Goal: Find specific page/section: Find specific page/section

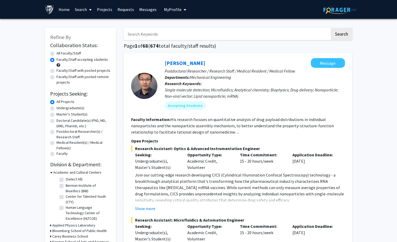
click at [107, 9] on link "Projects" at bounding box center [104, 9] width 20 height 18
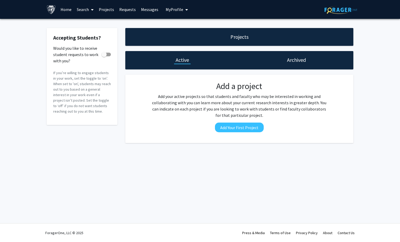
click at [87, 8] on link "Search" at bounding box center [85, 9] width 22 height 18
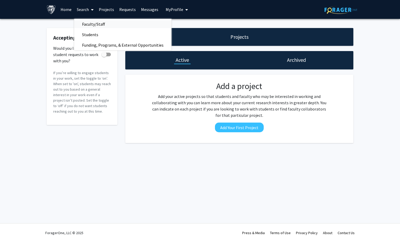
click at [111, 25] on span "Faculty/Staff" at bounding box center [93, 24] width 39 height 10
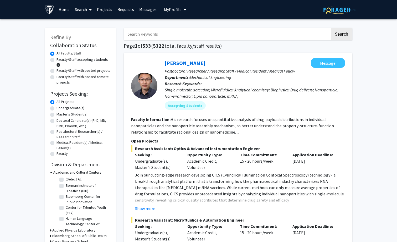
click at [56, 61] on label "Faculty/Staff accepting students" at bounding box center [81, 60] width 51 height 6
click at [56, 60] on input "Faculty/Staff accepting students" at bounding box center [57, 58] width 3 height 3
radio input "true"
